Goal: Task Accomplishment & Management: Use online tool/utility

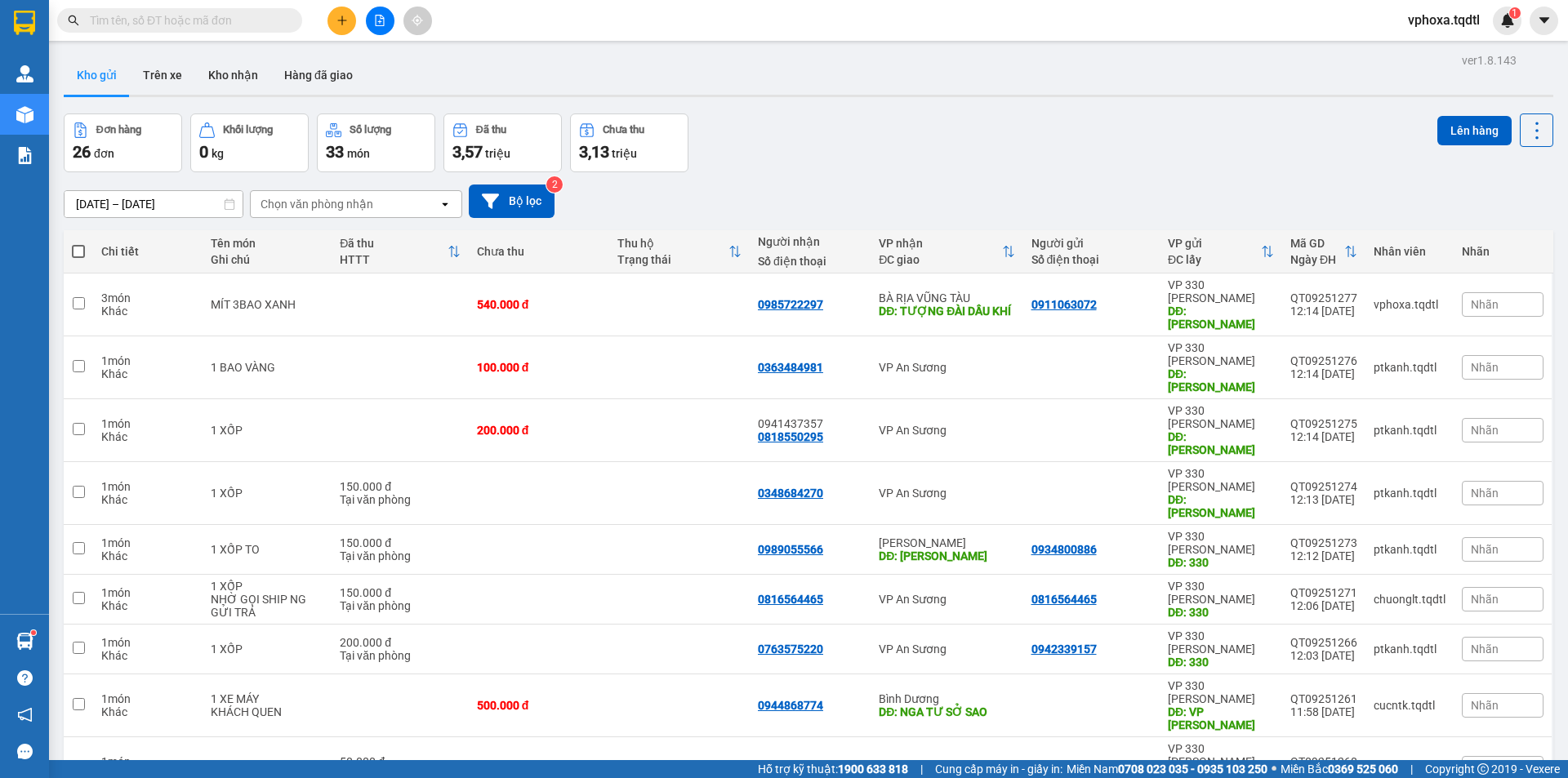
click at [197, 17] on input "text" at bounding box center [186, 21] width 193 height 18
click at [221, 21] on input "text" at bounding box center [186, 21] width 193 height 18
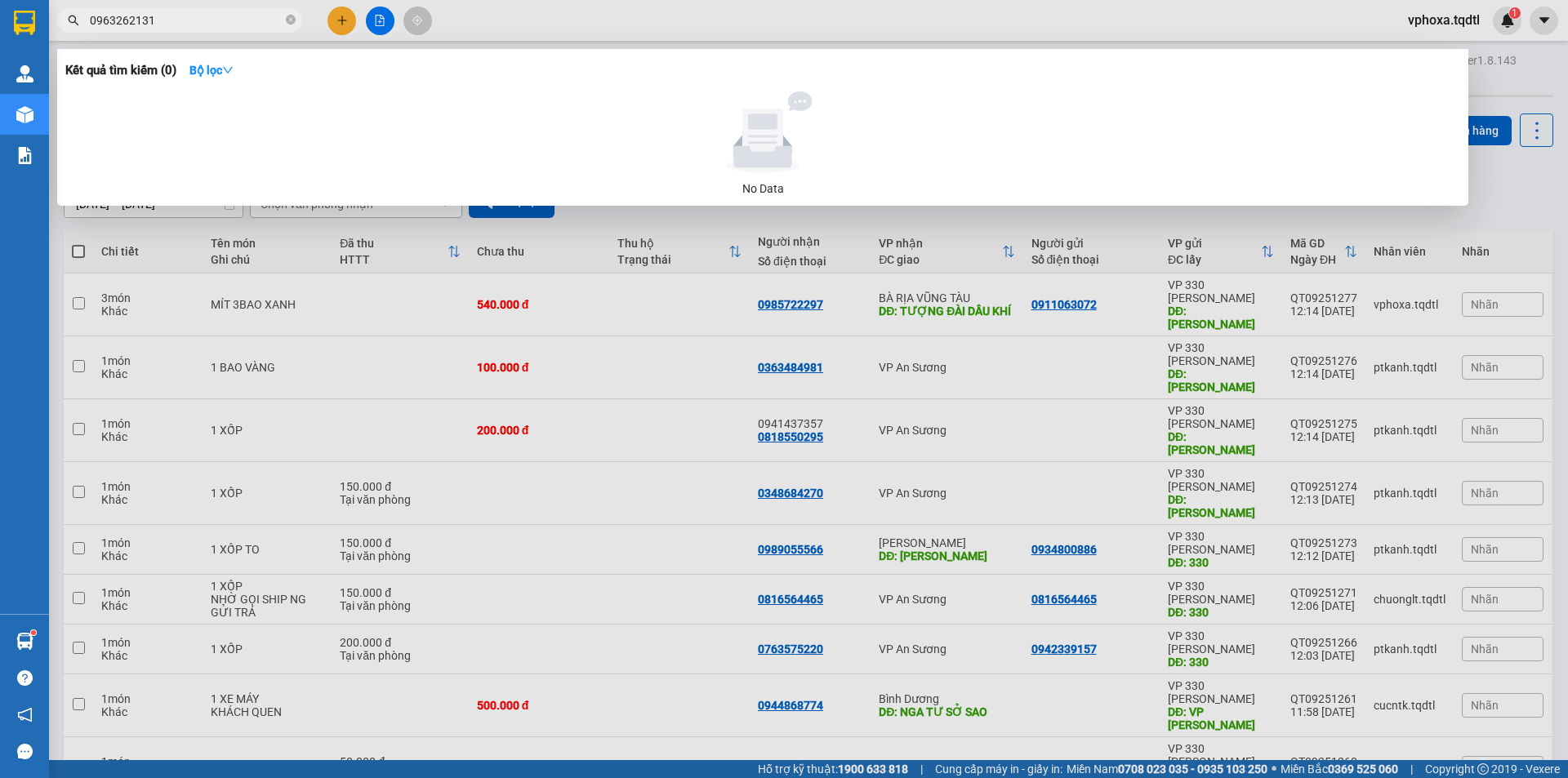
type input "0963262131"
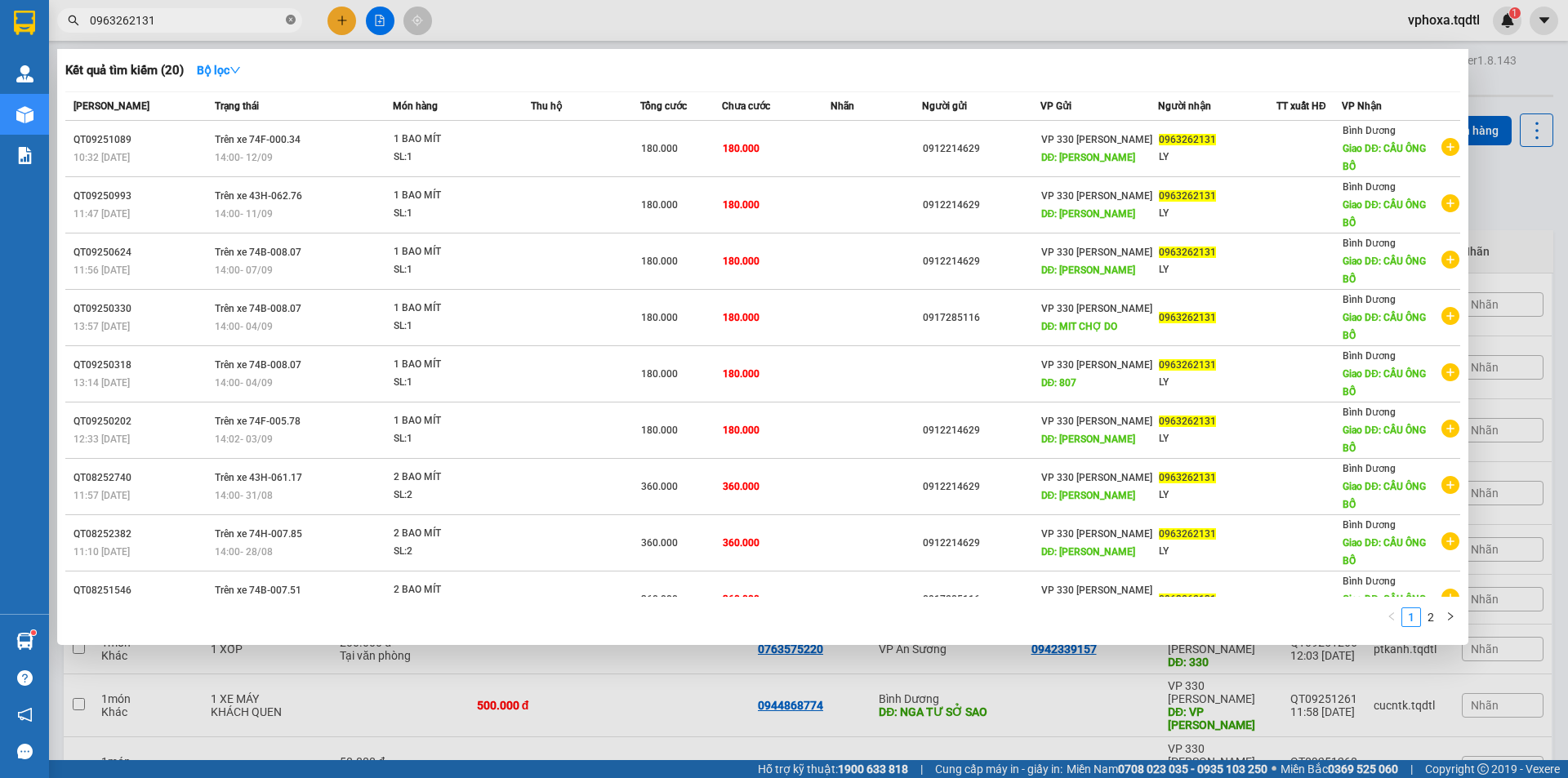
click at [288, 18] on icon "close-circle" at bounding box center [291, 20] width 10 height 10
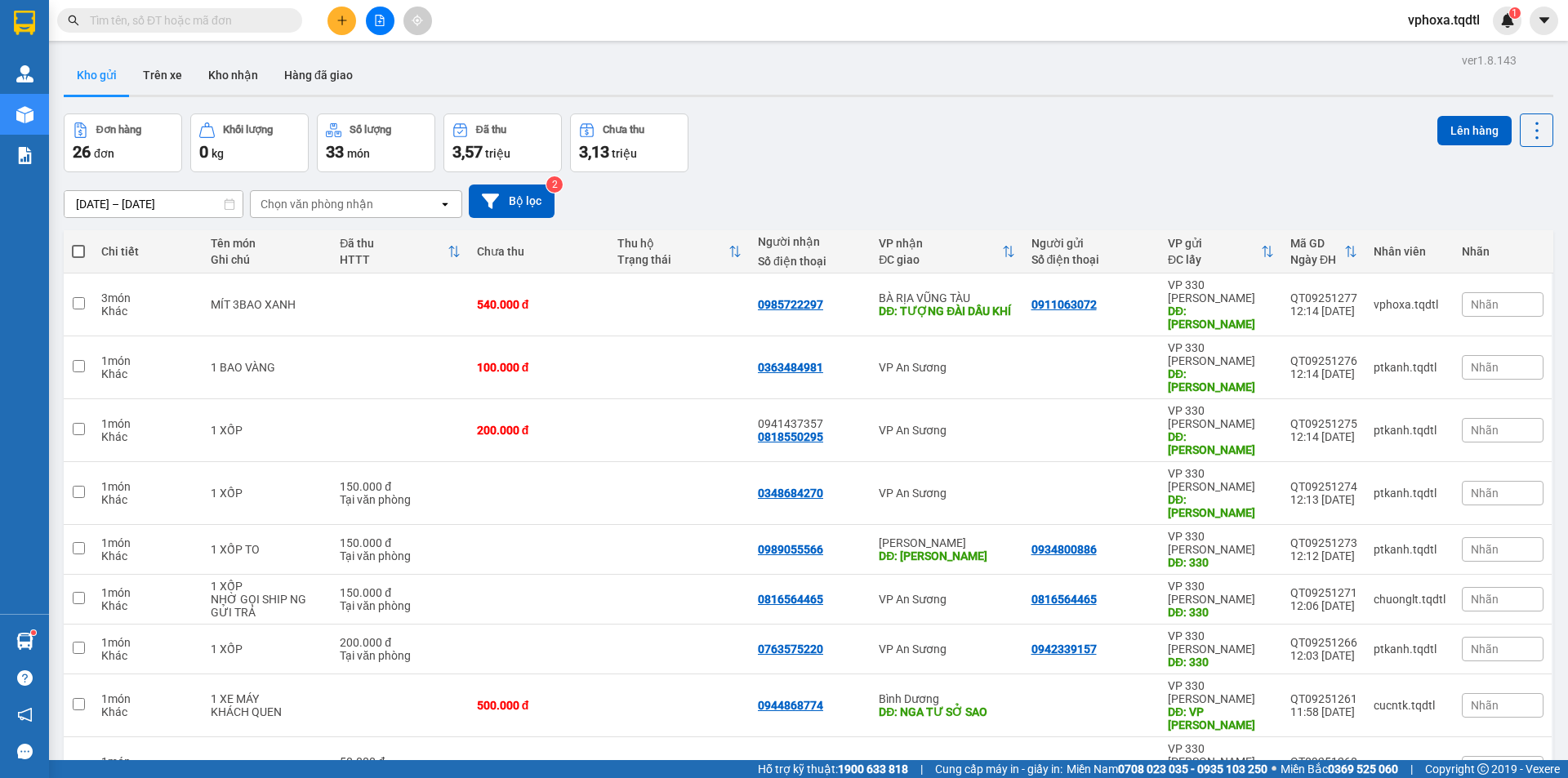
click at [210, 19] on input "text" at bounding box center [186, 21] width 193 height 18
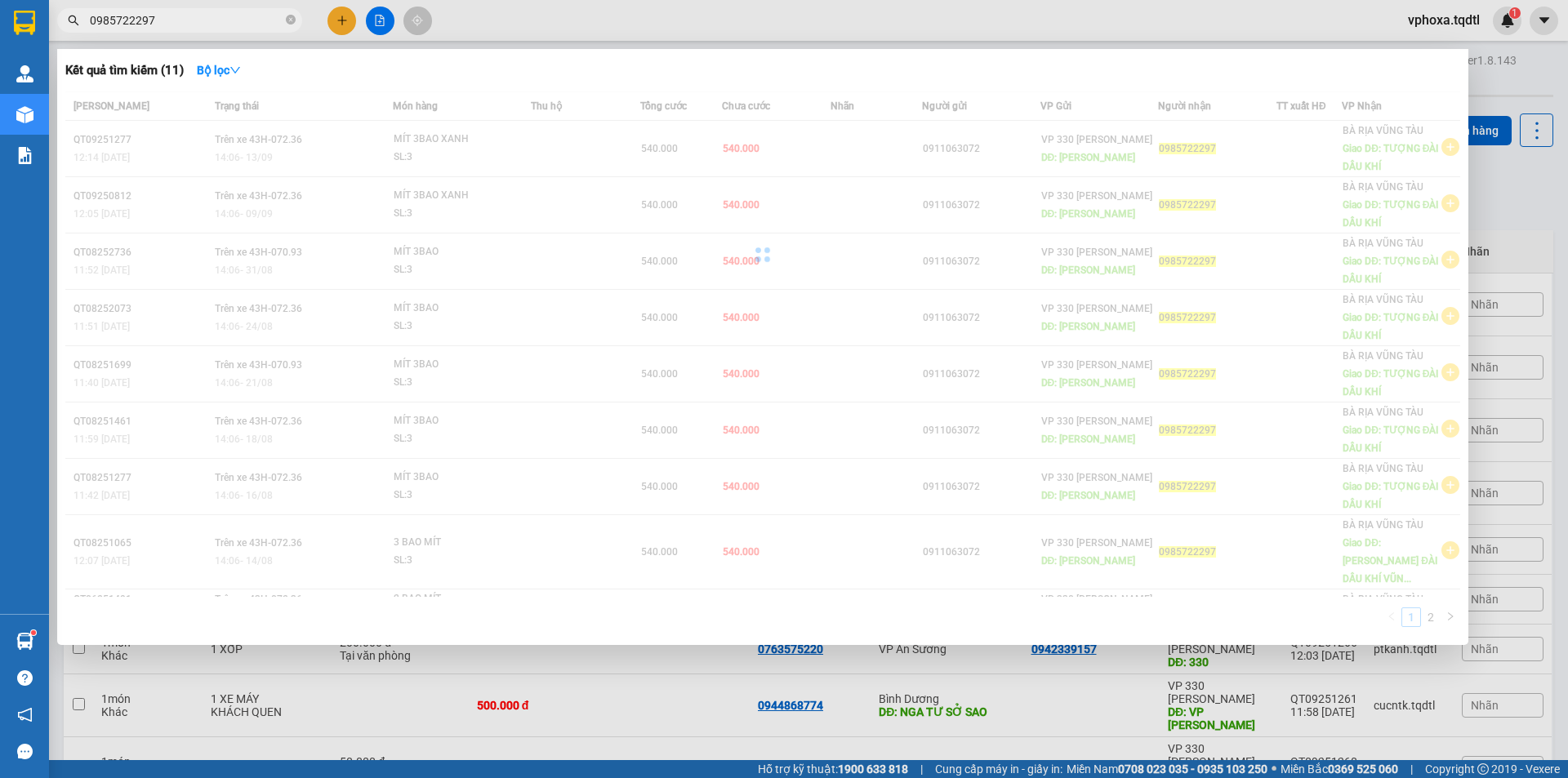
type input "0985722297"
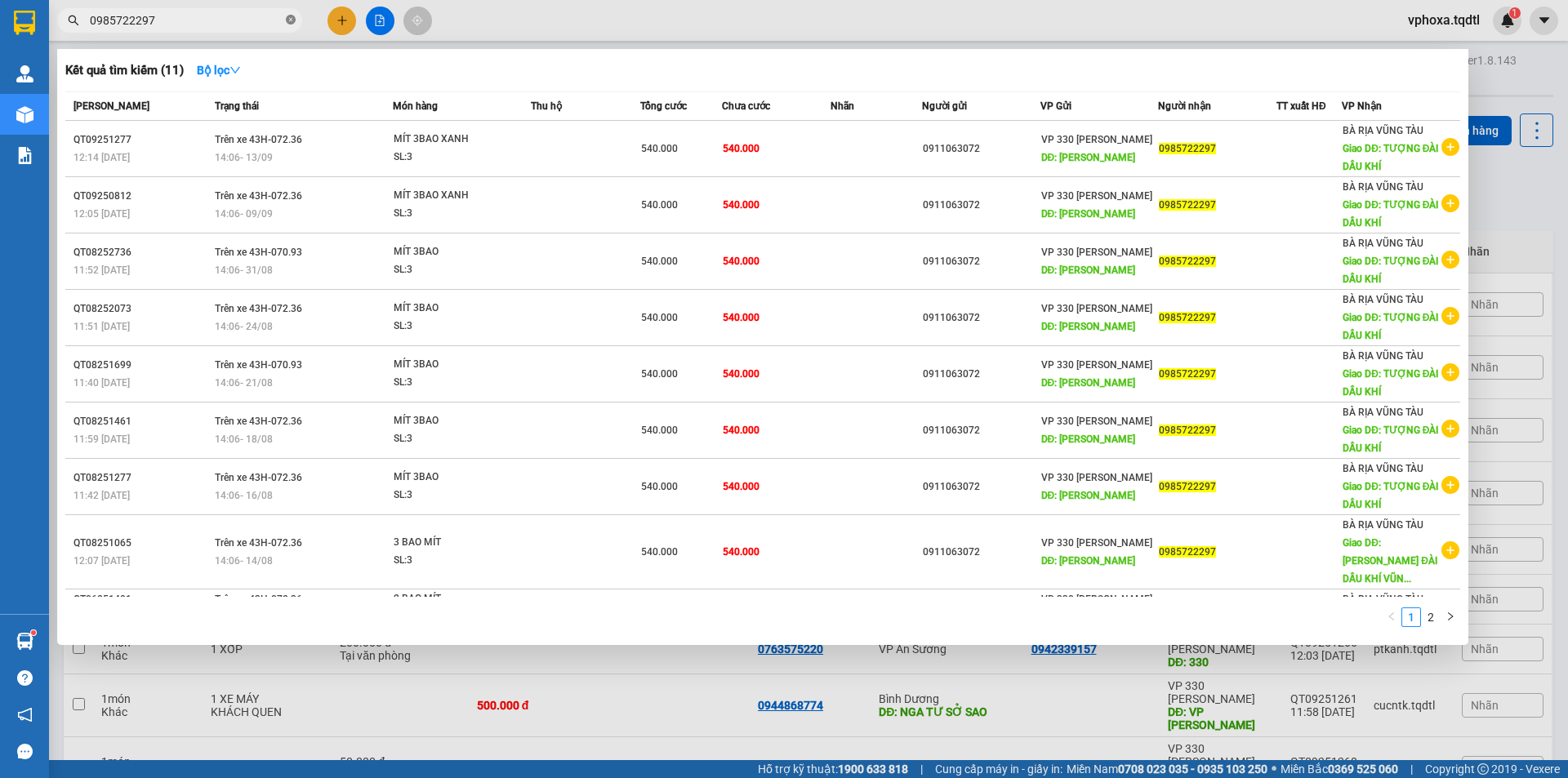
click at [288, 25] on icon "close-circle" at bounding box center [291, 20] width 10 height 10
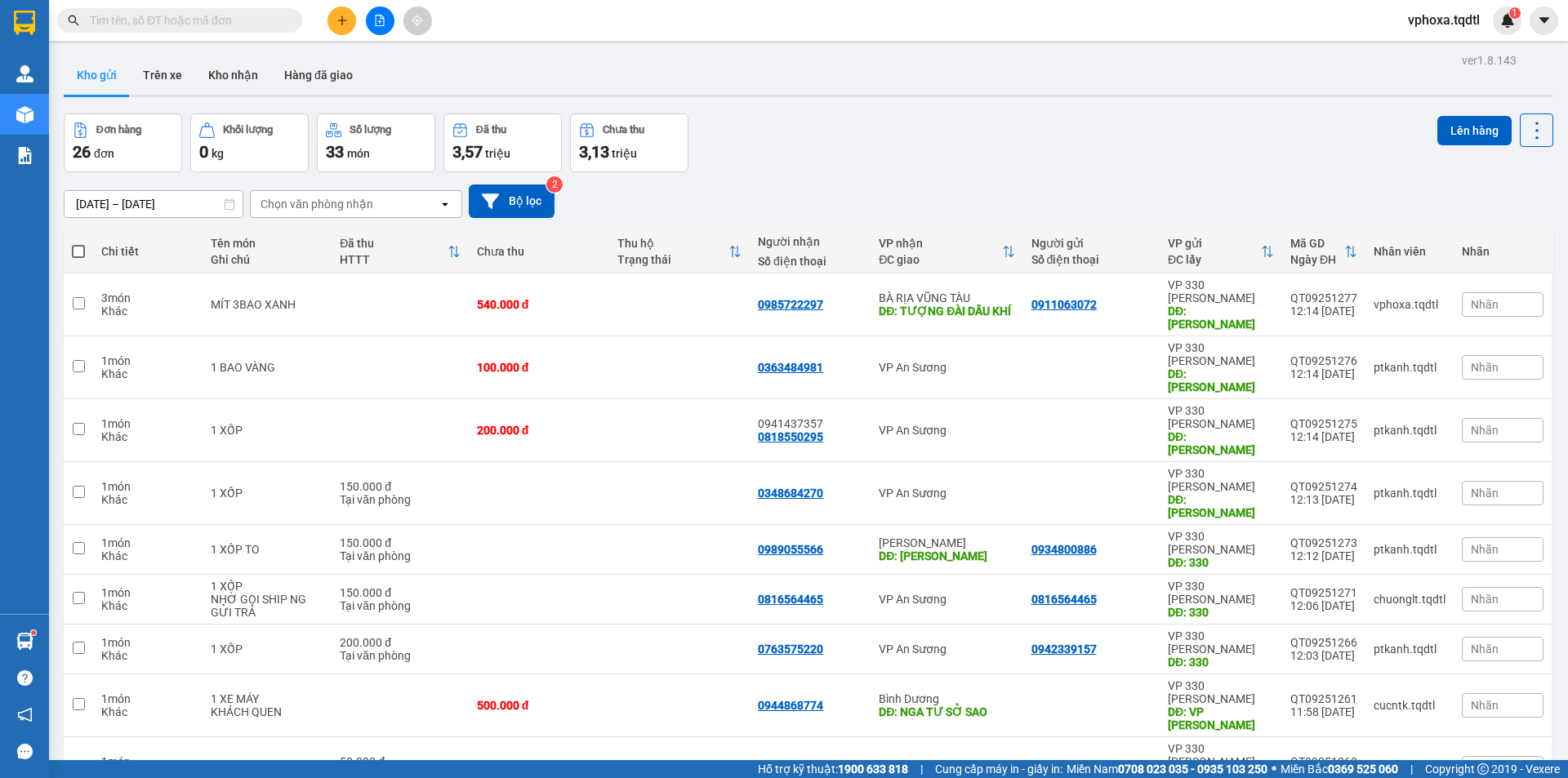
click at [248, 25] on input "text" at bounding box center [186, 21] width 193 height 18
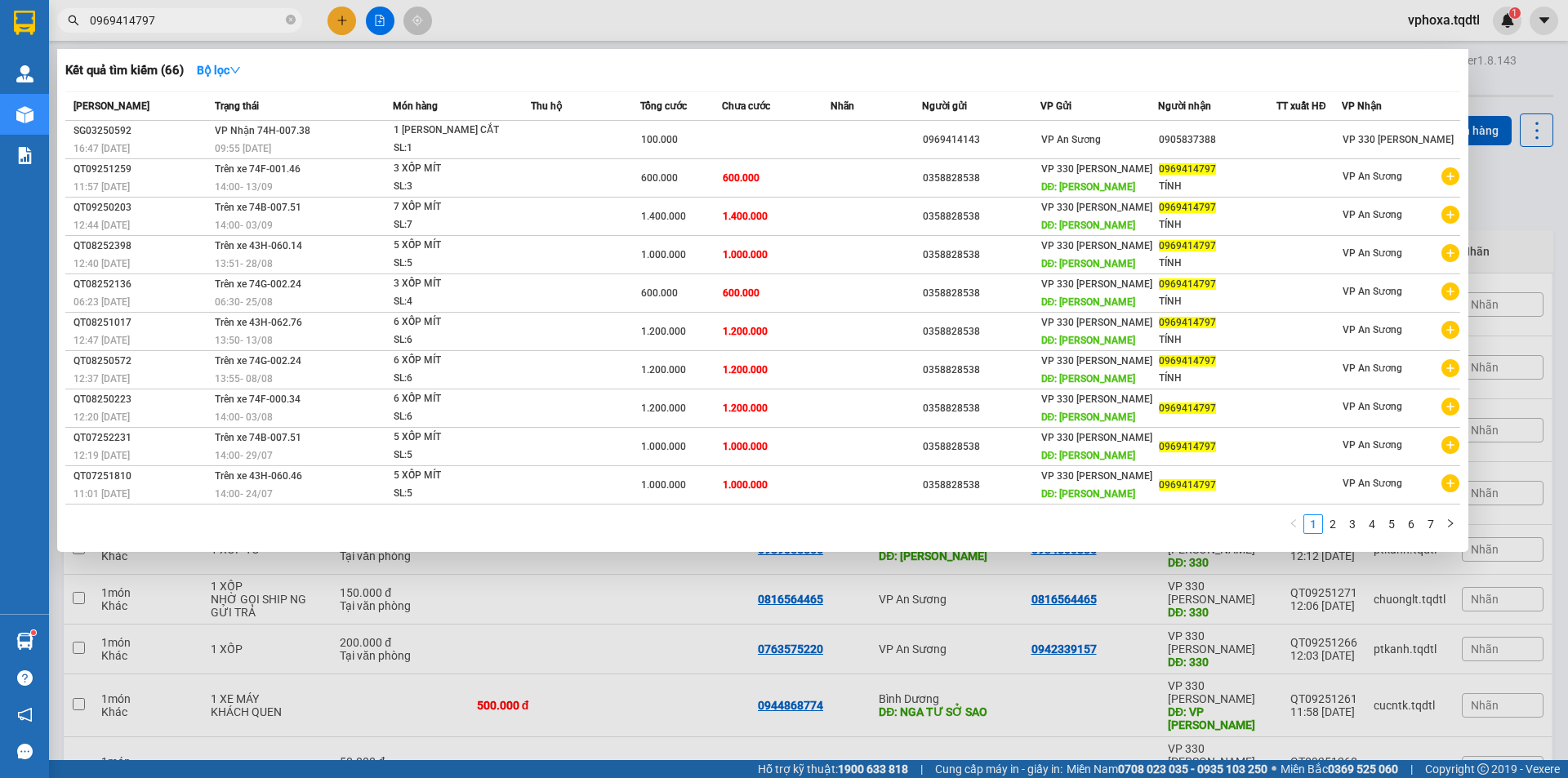
type input "0969414797"
click at [292, 21] on icon "close-circle" at bounding box center [291, 20] width 10 height 10
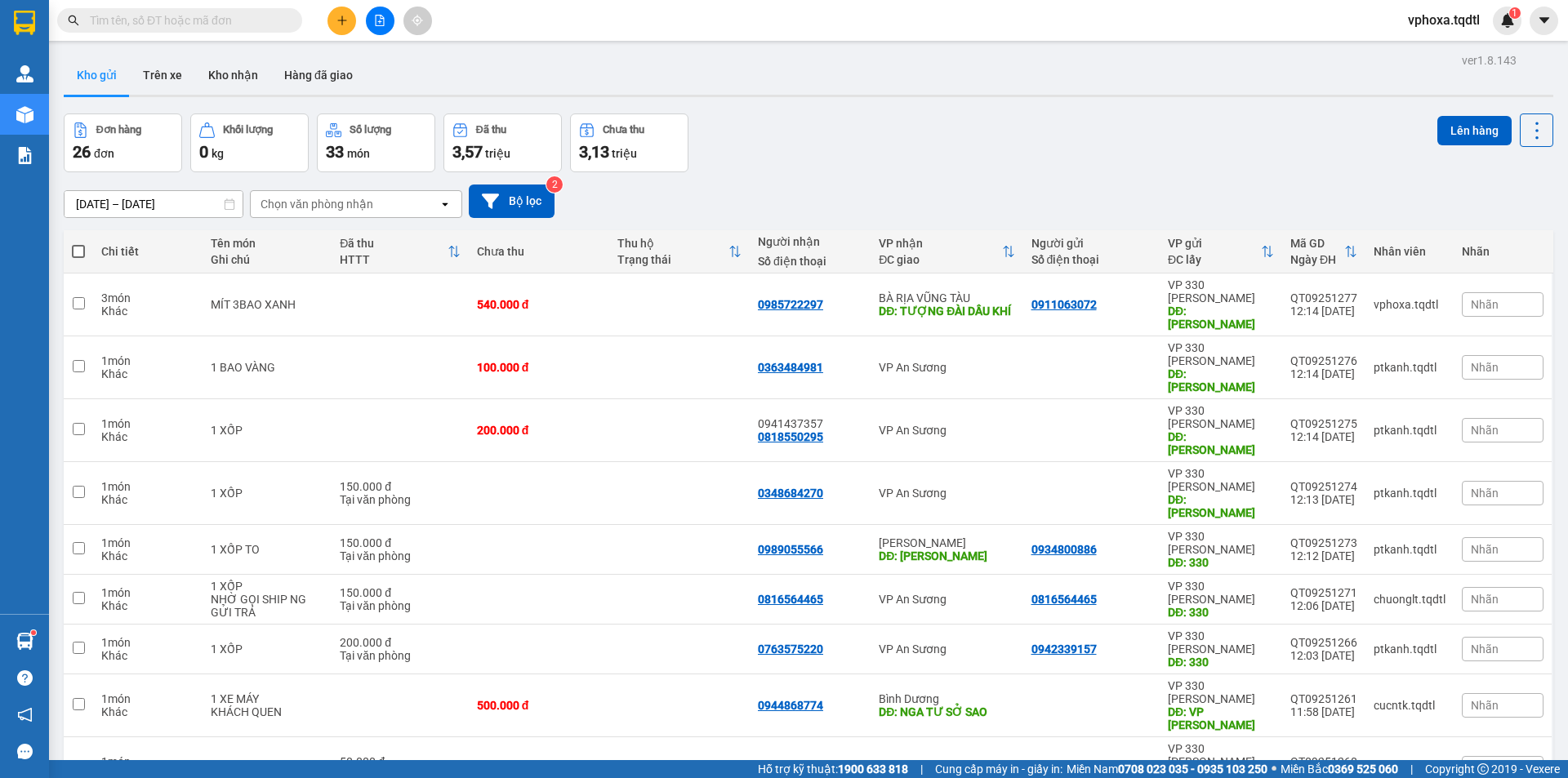
click at [266, 16] on input "text" at bounding box center [186, 21] width 193 height 18
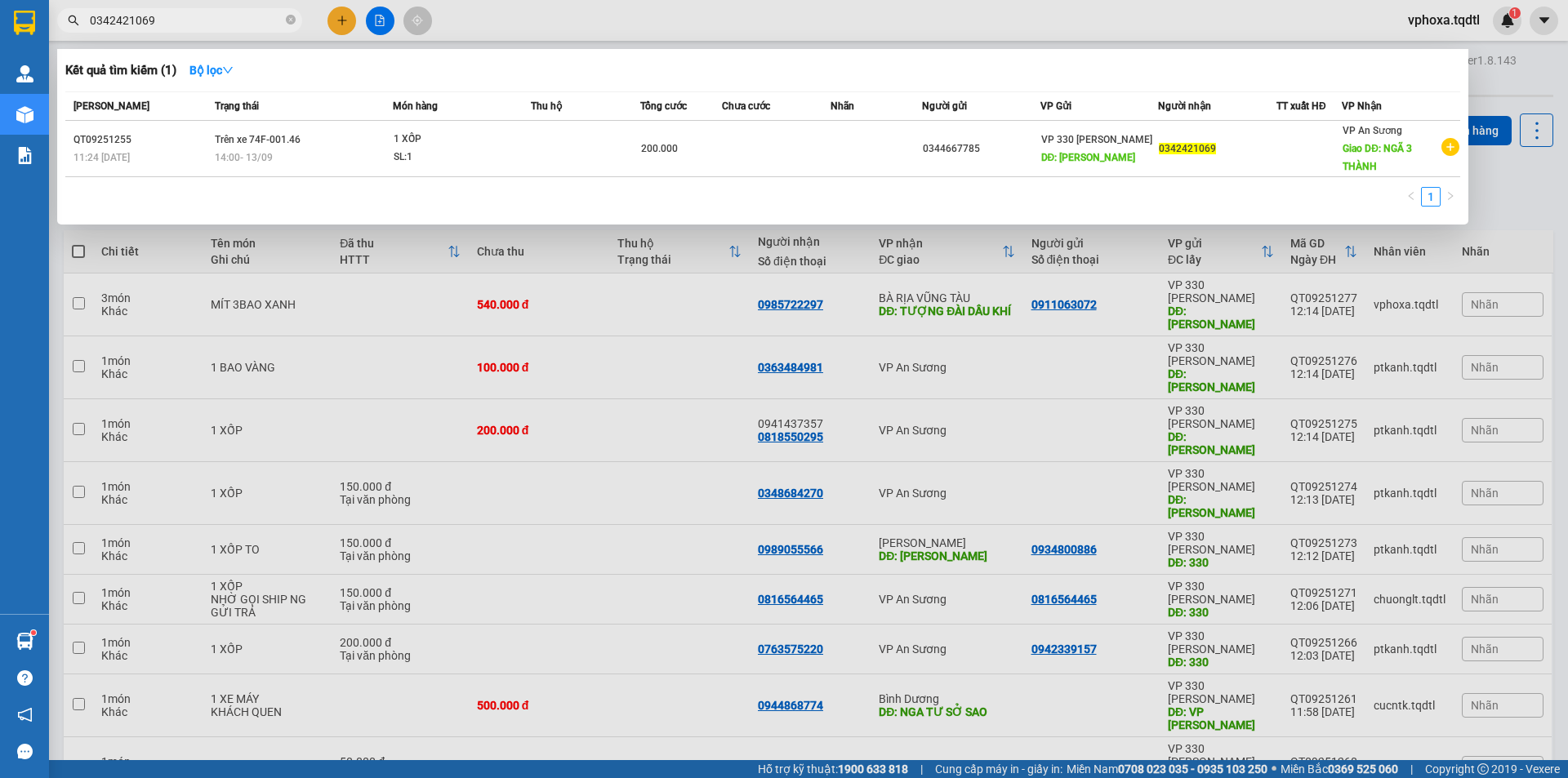
type input "0342421069"
drag, startPoint x: 292, startPoint y: 19, endPoint x: 270, endPoint y: 21, distance: 22.1
click at [291, 19] on icon "close-circle" at bounding box center [291, 20] width 10 height 10
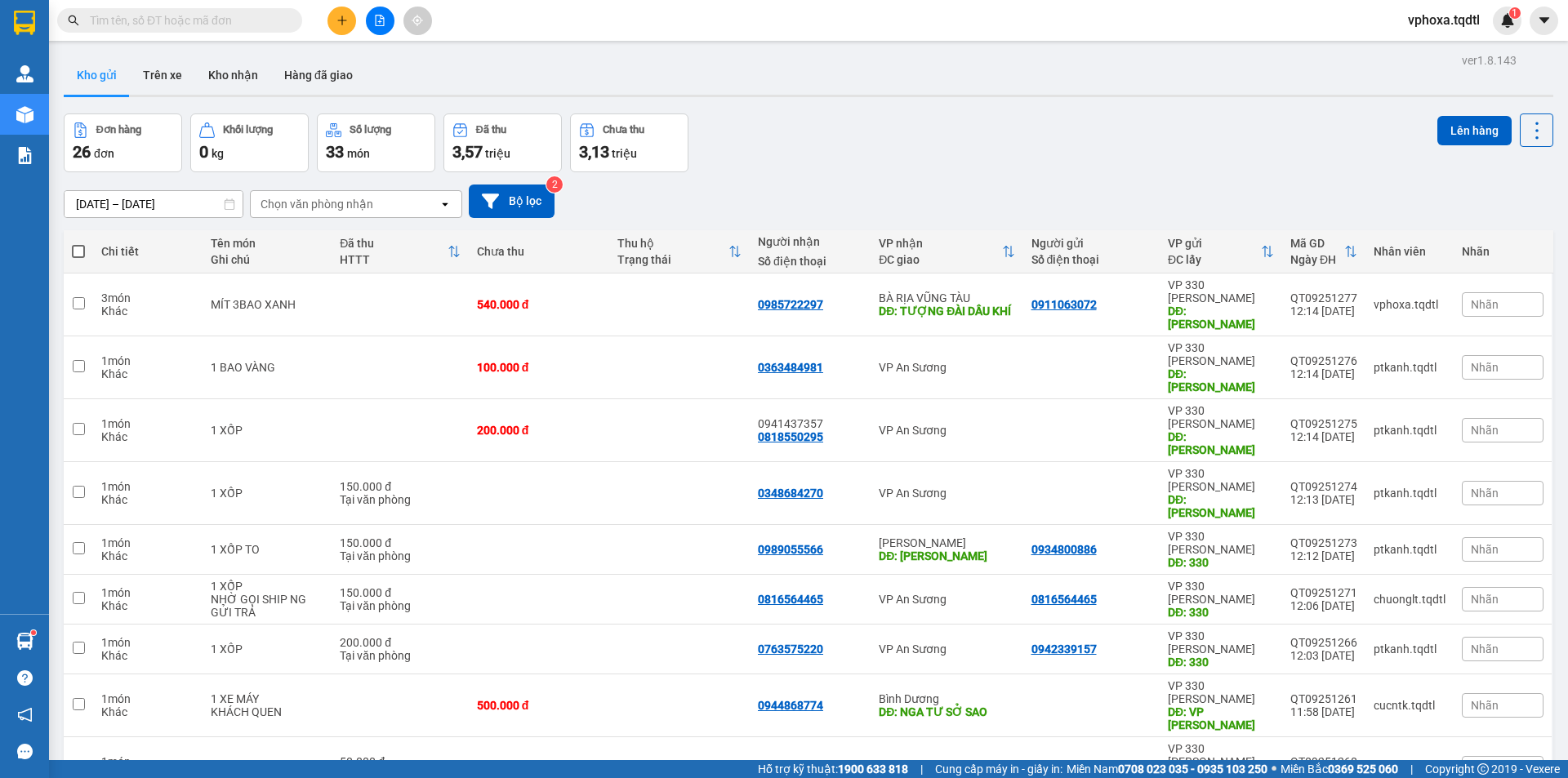
click at [201, 21] on input "text" at bounding box center [186, 21] width 193 height 18
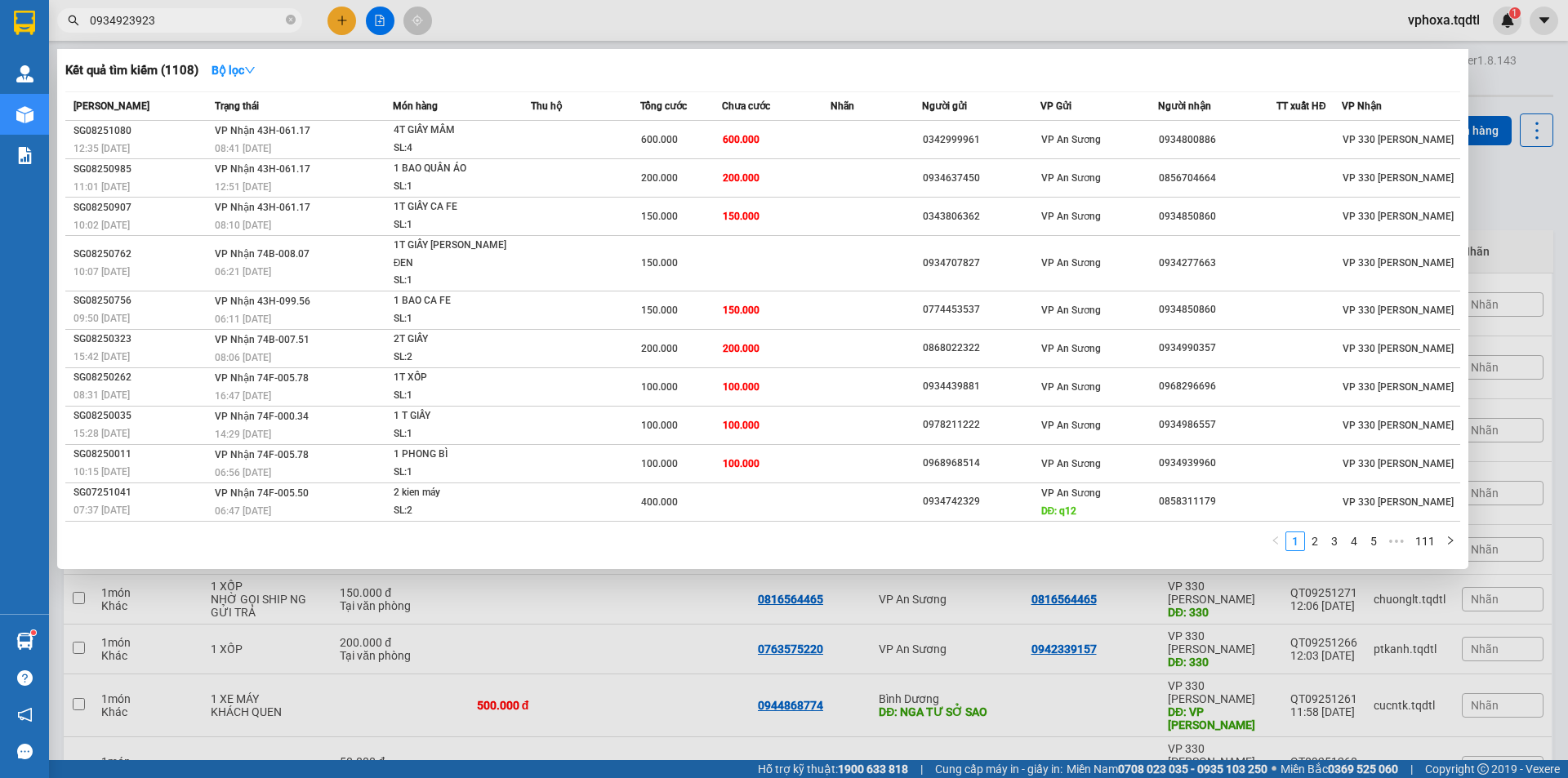
type input "0934923923"
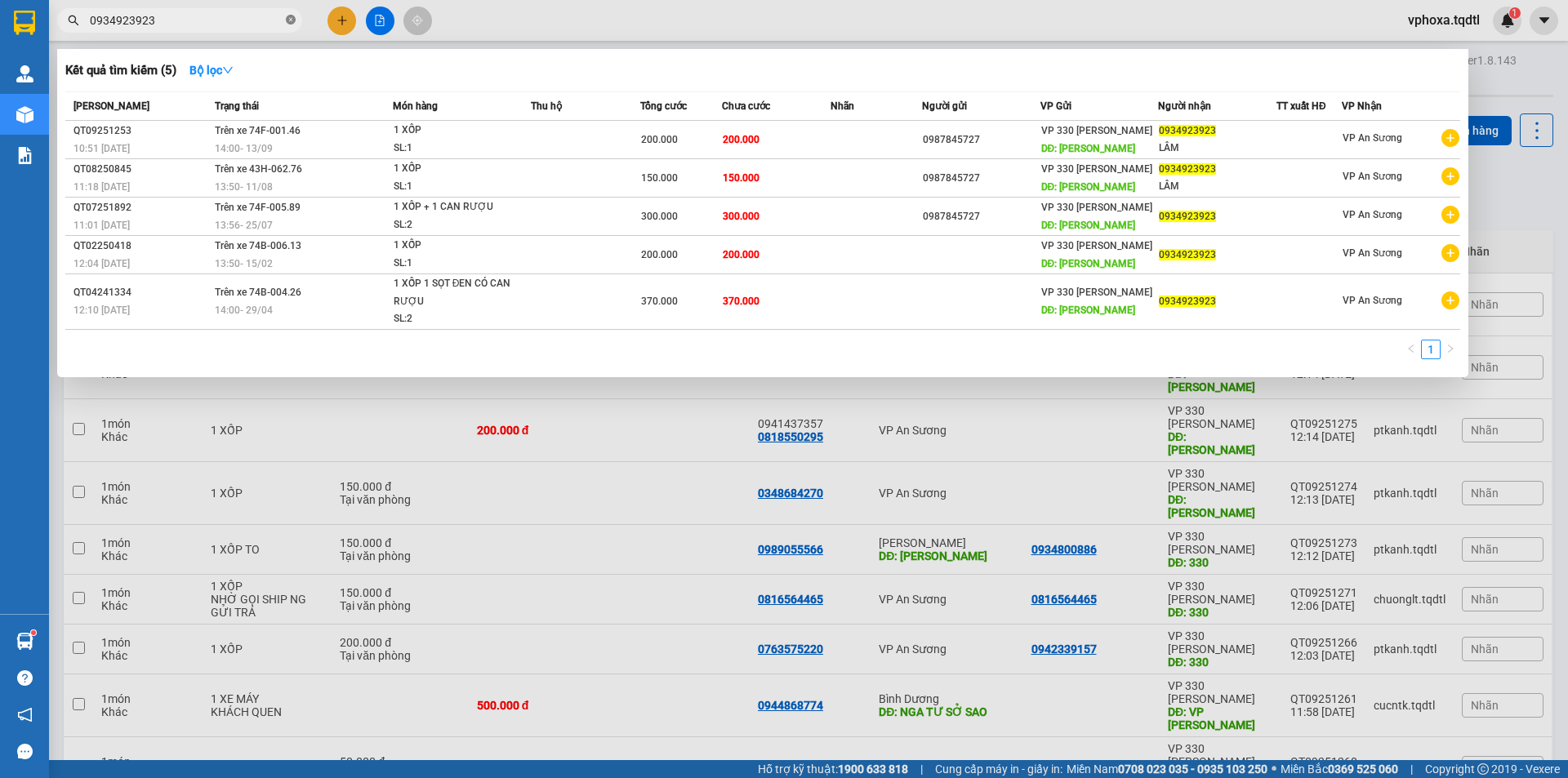
click at [294, 16] on icon "close-circle" at bounding box center [291, 20] width 10 height 10
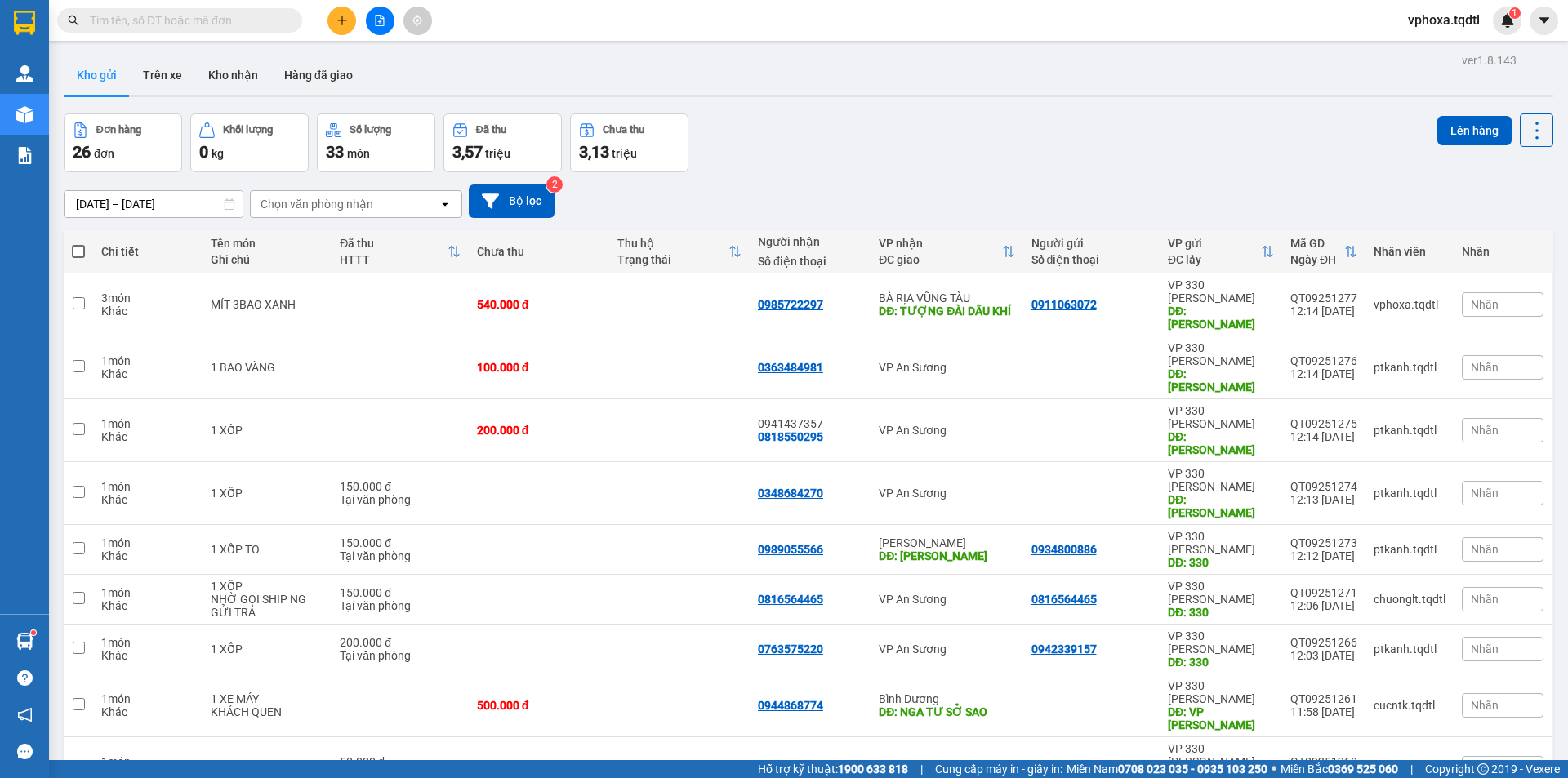
click at [227, 25] on input "text" at bounding box center [186, 21] width 193 height 18
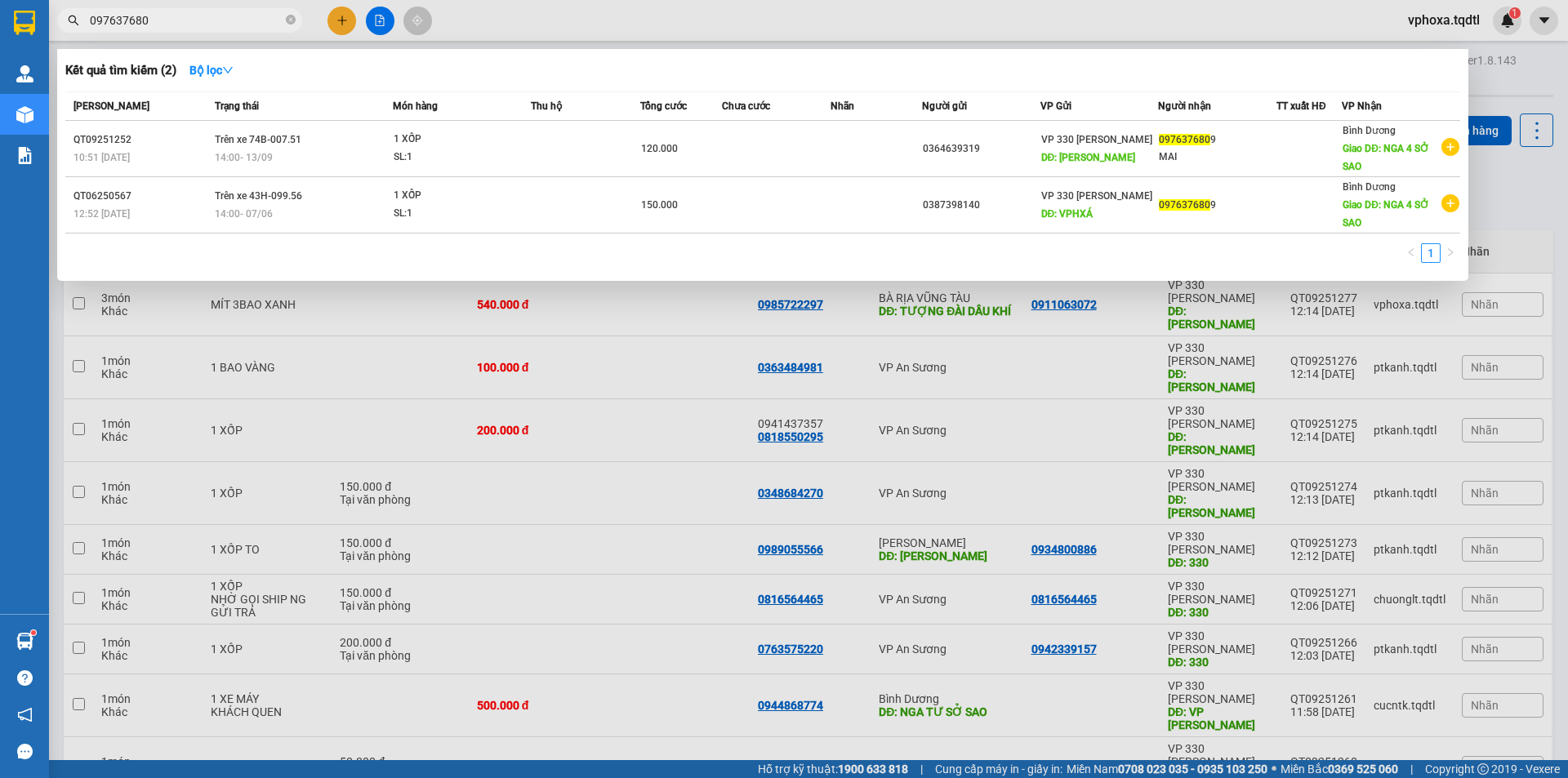
type input "0976376809"
click at [293, 19] on icon "close-circle" at bounding box center [291, 20] width 10 height 10
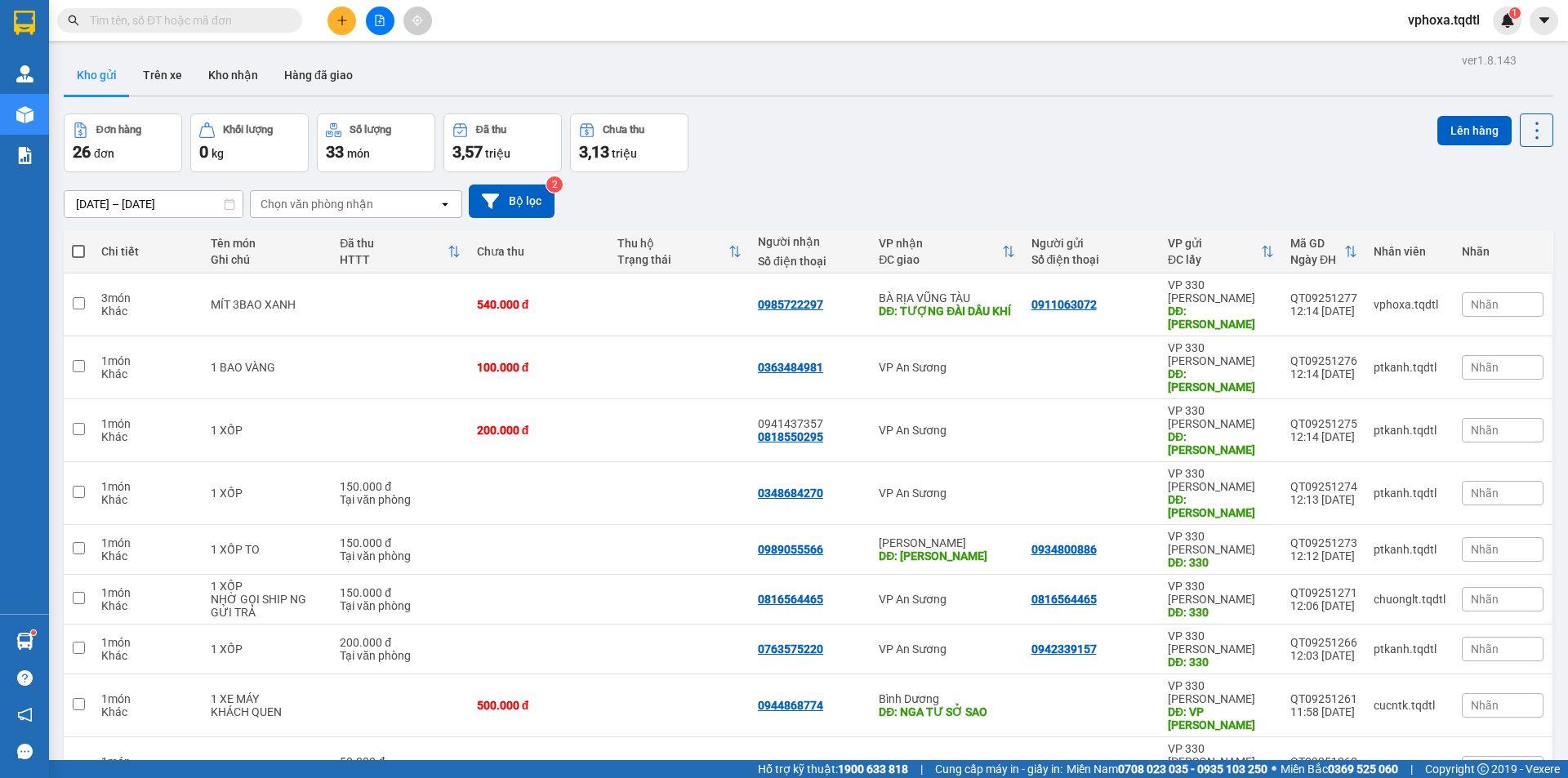
click at [215, 16] on input "text" at bounding box center [186, 21] width 193 height 18
type input "2"
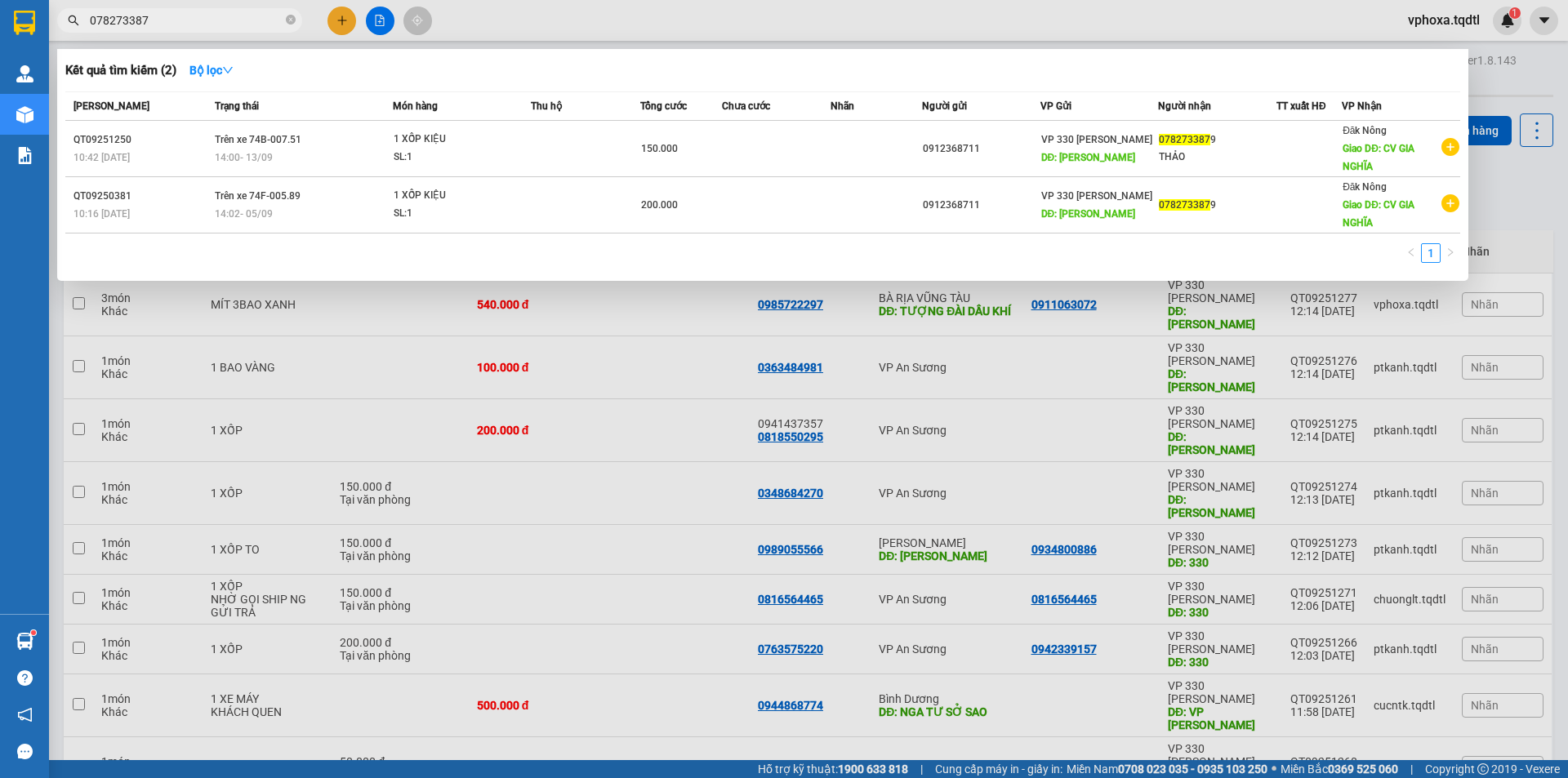
type input "0782733879"
drag, startPoint x: 288, startPoint y: 17, endPoint x: 246, endPoint y: 17, distance: 42.0
click at [289, 17] on icon "close-circle" at bounding box center [291, 20] width 10 height 10
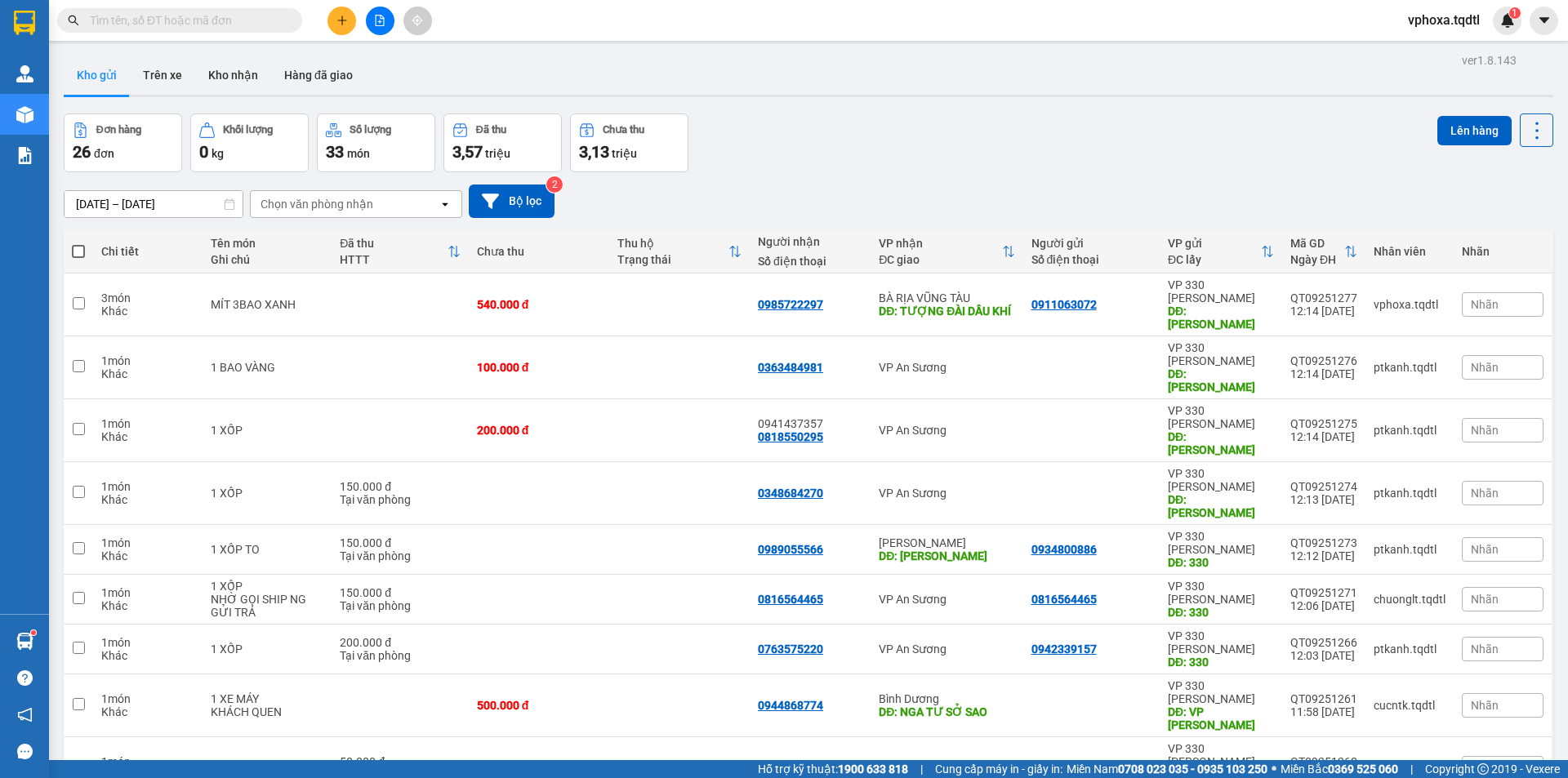
click at [210, 17] on input "text" at bounding box center [186, 21] width 193 height 18
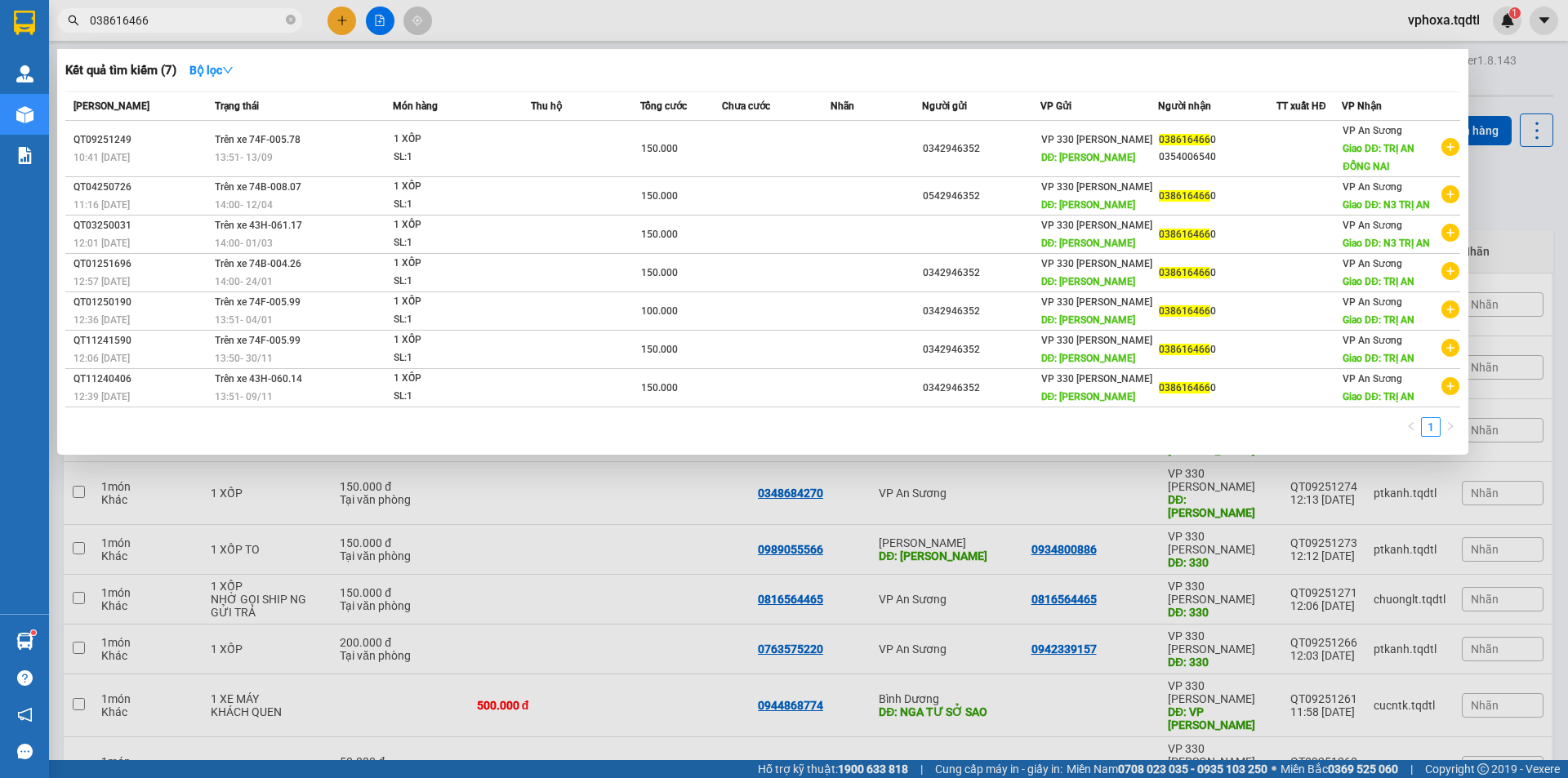
type input "0386164660"
click at [289, 16] on icon "close-circle" at bounding box center [291, 20] width 10 height 10
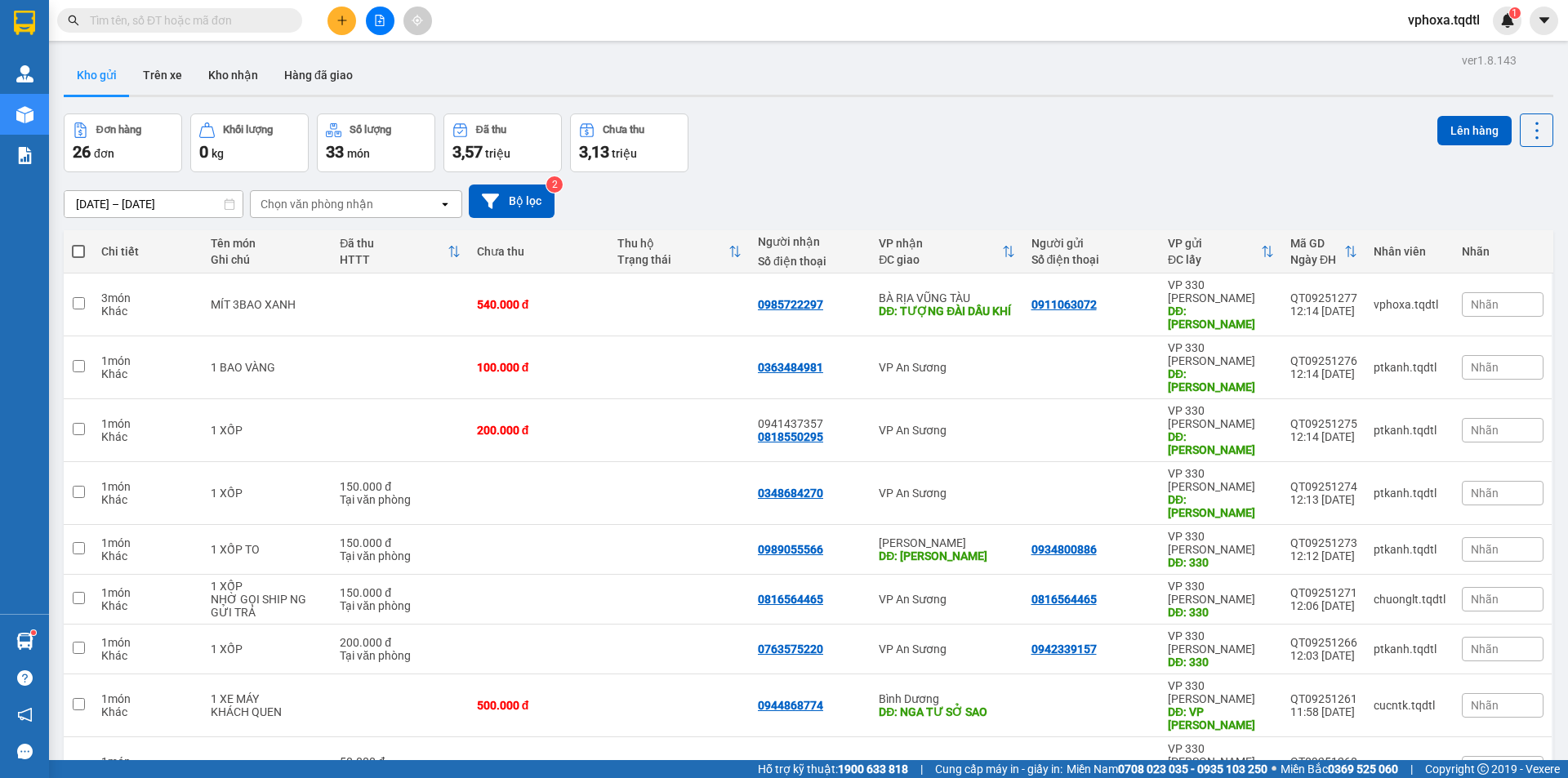
click at [203, 25] on input "text" at bounding box center [186, 21] width 193 height 18
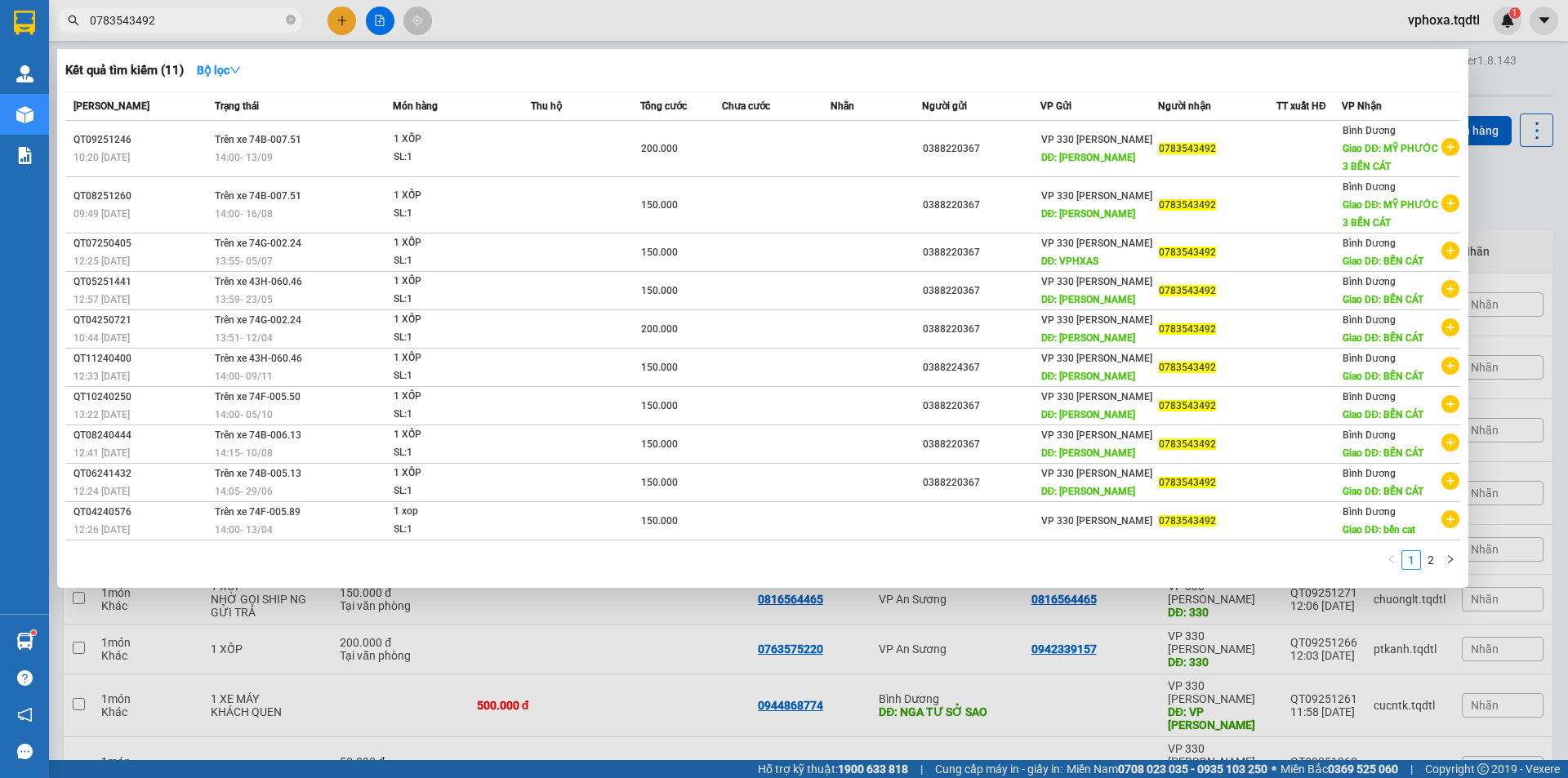
type input "0783543492"
click at [293, 21] on icon "close-circle" at bounding box center [291, 20] width 10 height 10
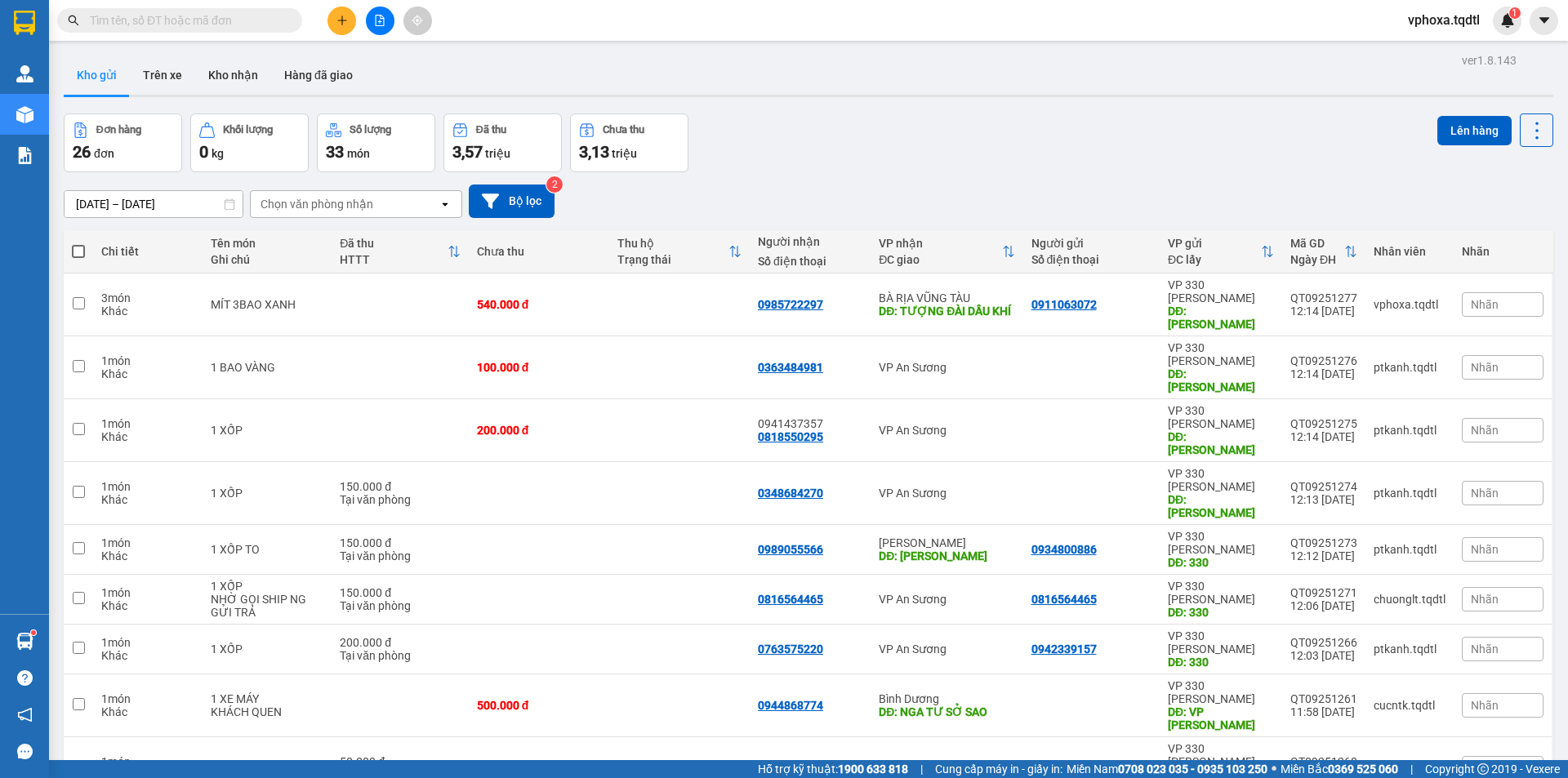
click at [224, 19] on input "text" at bounding box center [186, 21] width 193 height 18
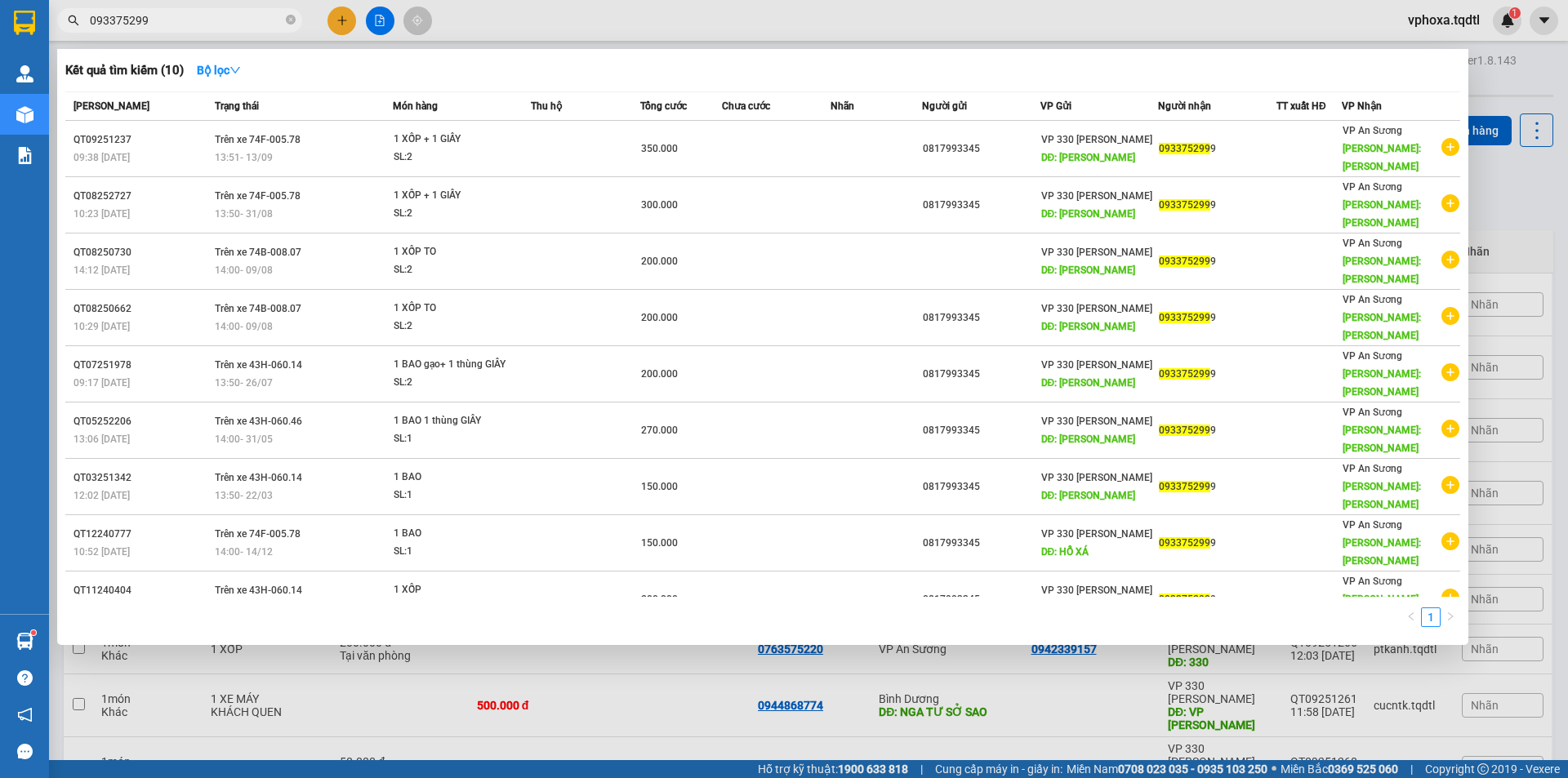
type input "0933752999"
drag, startPoint x: 287, startPoint y: 23, endPoint x: 224, endPoint y: 23, distance: 63.0
click at [287, 22] on icon "close-circle" at bounding box center [291, 20] width 10 height 10
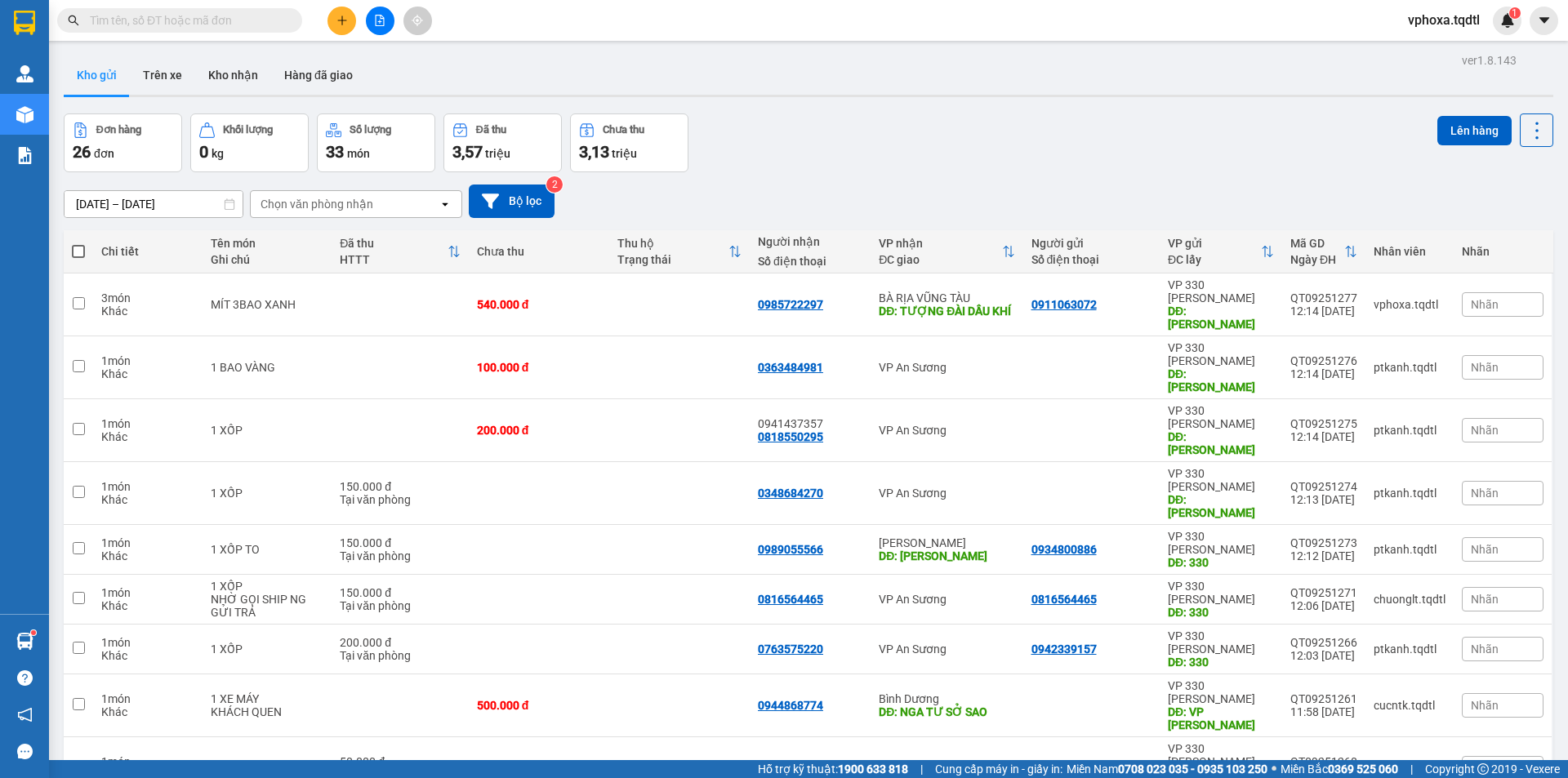
click at [191, 25] on input "text" at bounding box center [186, 21] width 193 height 18
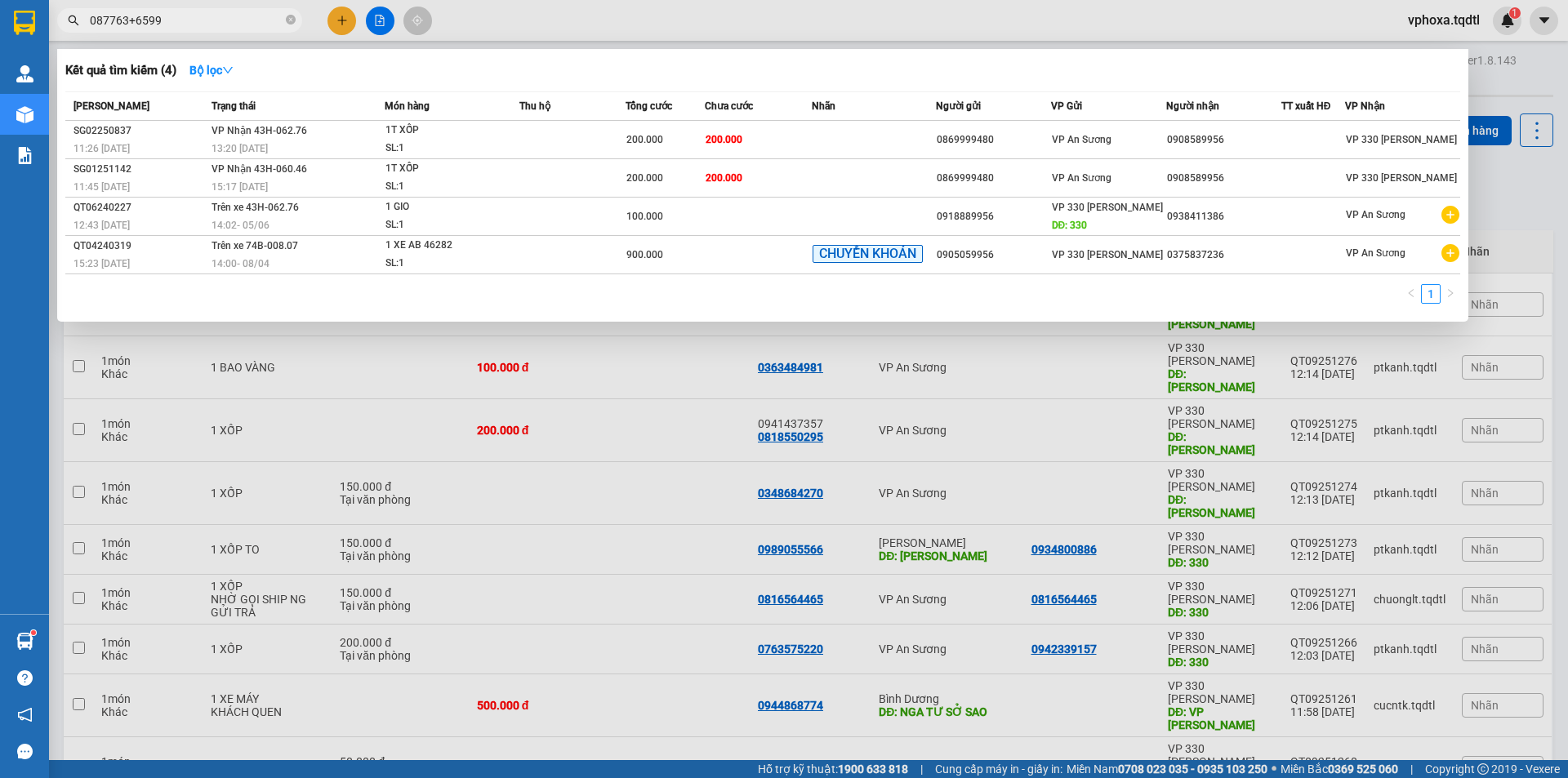
click at [134, 20] on input "087763+6599" at bounding box center [186, 21] width 193 height 18
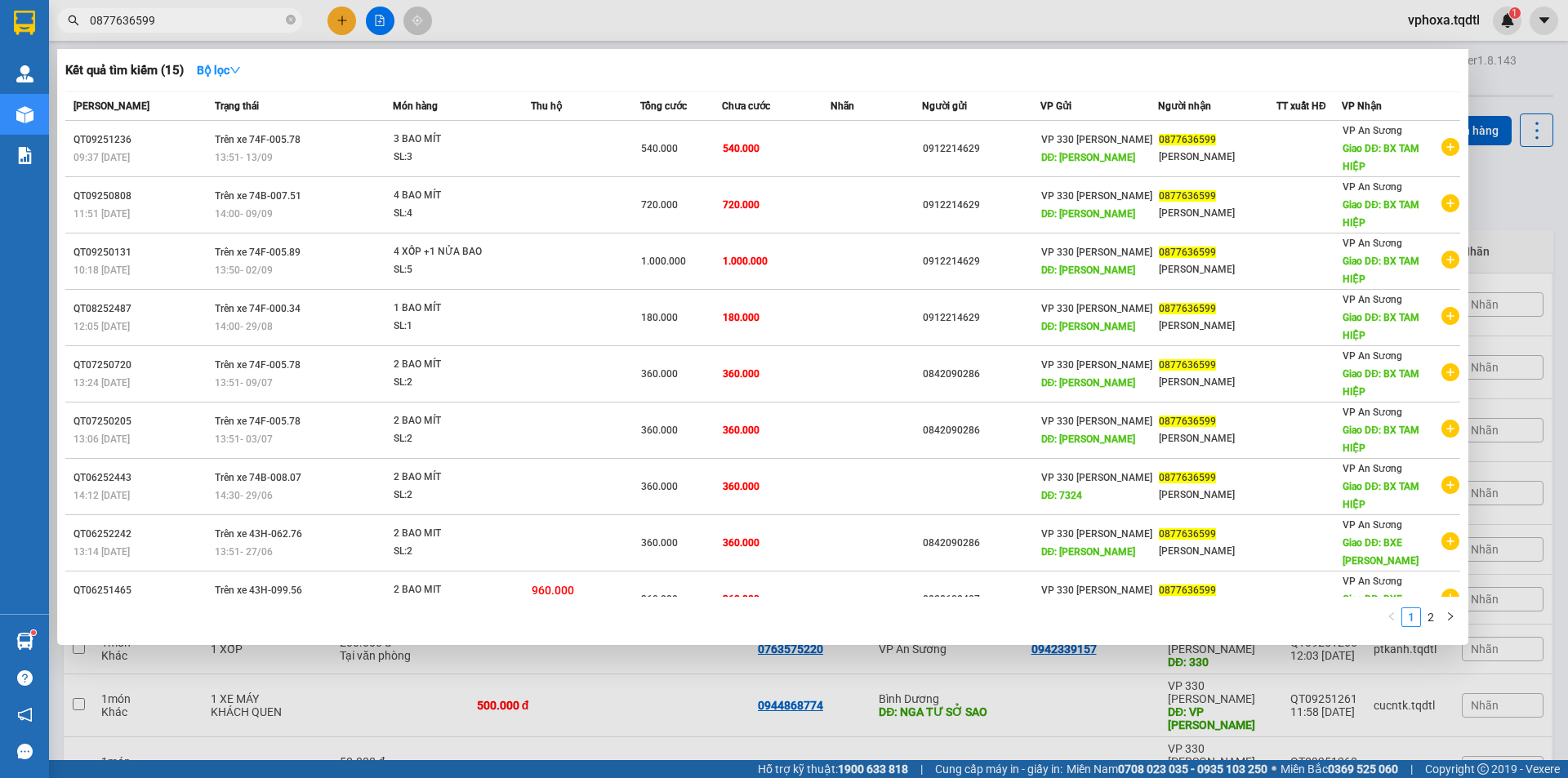
type input "0877636599"
